Goal: Task Accomplishment & Management: Use online tool/utility

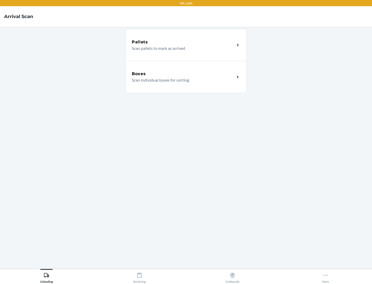
click at [183, 74] on div "Boxes" at bounding box center [183, 74] width 103 height 6
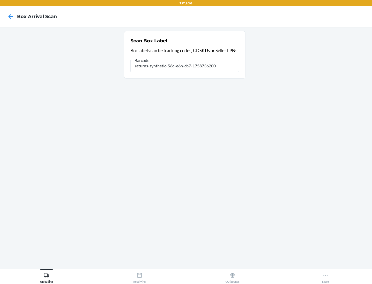
type input "returns-synthetic-56d-e6n-cb7-1758736200"
